Goal: Information Seeking & Learning: Check status

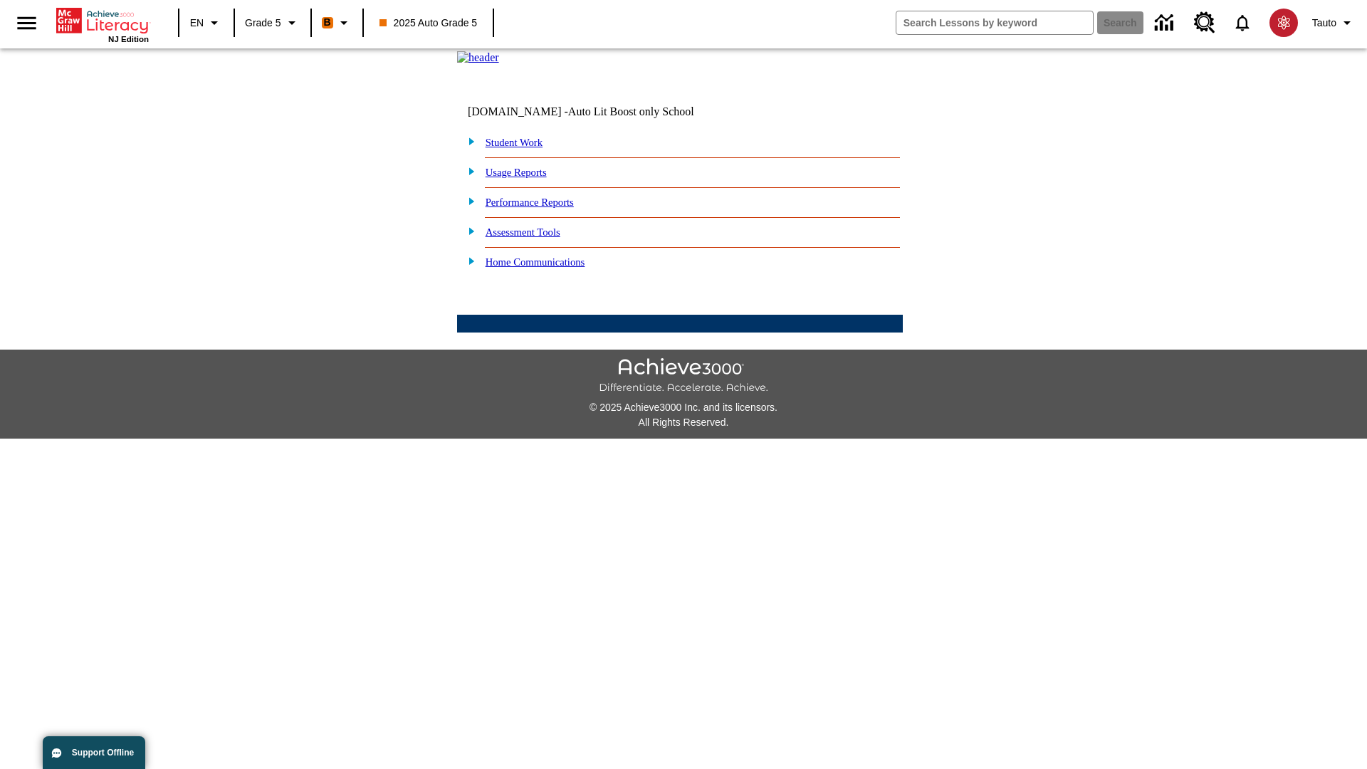
click at [545, 208] on link "Performance Reports" at bounding box center [530, 202] width 88 height 11
click at [0, 0] on link "How are my students performing on reading skills?" at bounding box center [0, 0] width 0 height 0
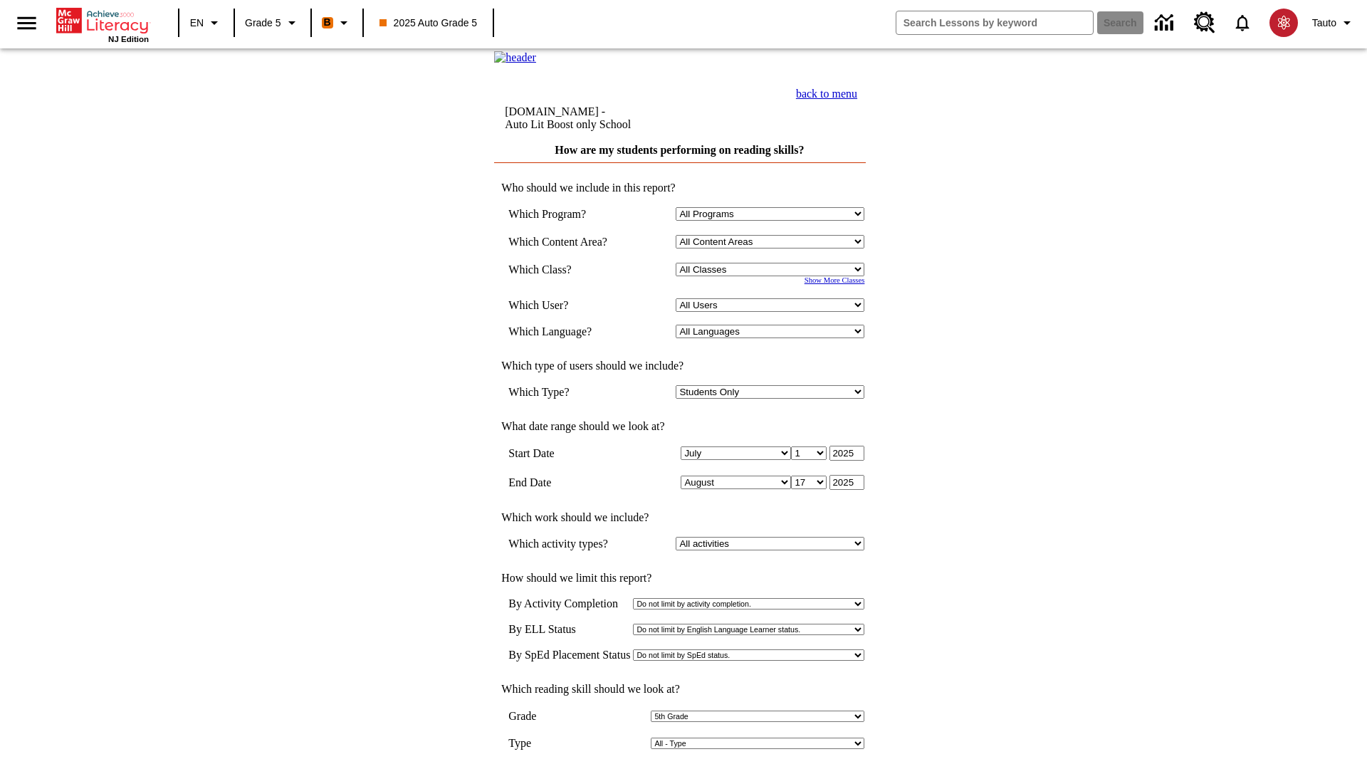
click at [773, 276] on select "Select a Class: All Classes 2025 Auto Grade 5 OL 2025 Auto Grade 6" at bounding box center [770, 270] width 189 height 14
select select "11133131"
select select "21437107"
click at [681, 768] on input "View Report" at bounding box center [680, 784] width 68 height 16
